Goal: Task Accomplishment & Management: Use online tool/utility

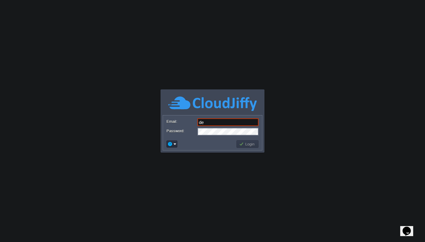
type input "[EMAIL_ADDRESS][DOMAIN_NAME]"
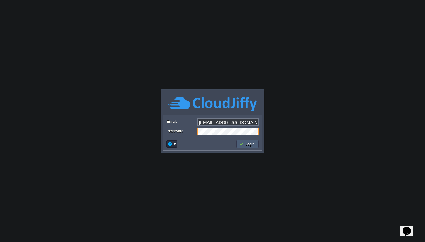
click at [250, 145] on button "Login" at bounding box center [247, 144] width 17 height 5
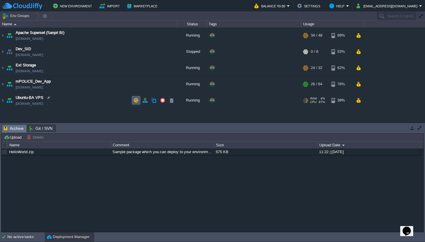
click at [134, 101] on button "button" at bounding box center [136, 100] width 5 height 5
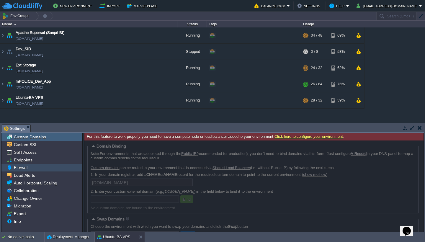
click at [37, 168] on div "Firewall" at bounding box center [41, 168] width 81 height 8
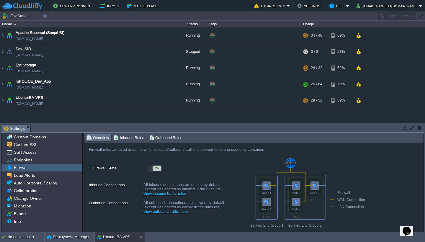
click at [150, 170] on div "ON" at bounding box center [155, 169] width 14 height 6
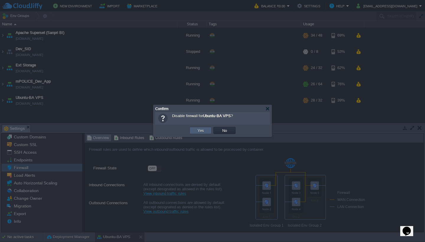
click at [200, 133] on button "Yes" at bounding box center [201, 130] width 10 height 5
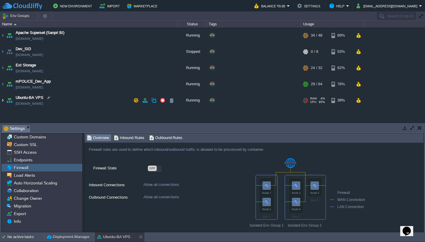
click at [3, 100] on img at bounding box center [2, 100] width 5 height 16
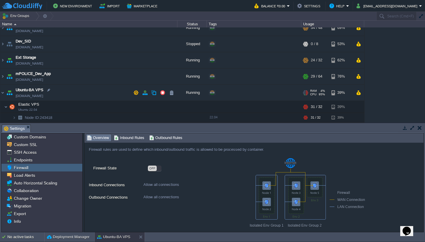
scroll to position [8, 0]
click at [159, 170] on div "OFF" at bounding box center [155, 169] width 14 height 6
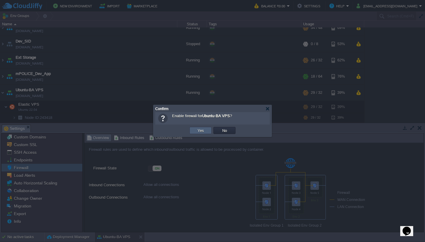
click at [196, 130] on button "Yes" at bounding box center [201, 130] width 10 height 5
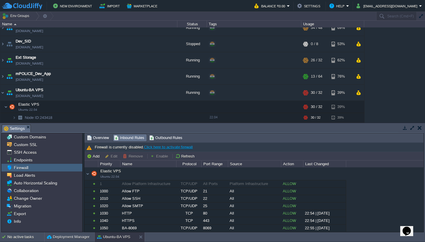
click at [180, 148] on link "Click here to activate firewall" at bounding box center [168, 147] width 49 height 4
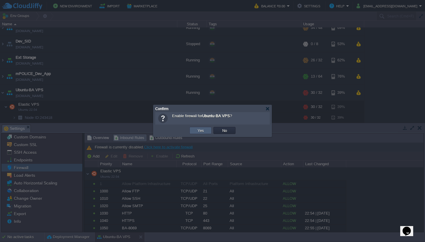
click at [200, 132] on button "Yes" at bounding box center [201, 130] width 10 height 5
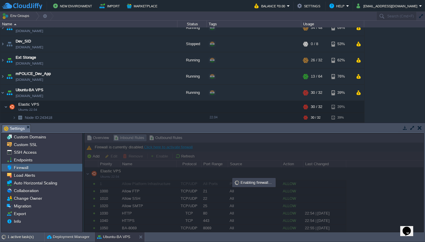
click at [168, 138] on div at bounding box center [254, 182] width 339 height 99
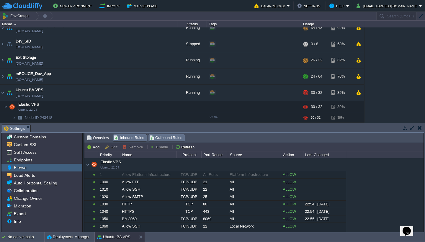
click at [161, 141] on span "Outbound Rules" at bounding box center [166, 138] width 33 height 7
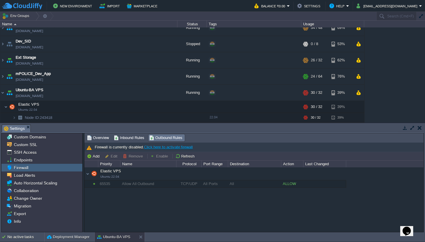
click at [186, 148] on link "Click here to activate firewall" at bounding box center [168, 147] width 49 height 4
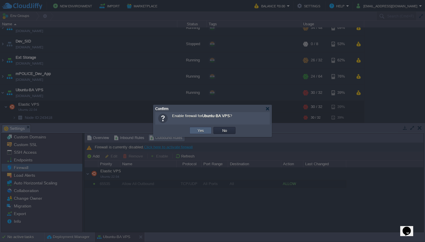
click at [203, 130] on button "Yes" at bounding box center [201, 130] width 10 height 5
